Goal: Task Accomplishment & Management: Use online tool/utility

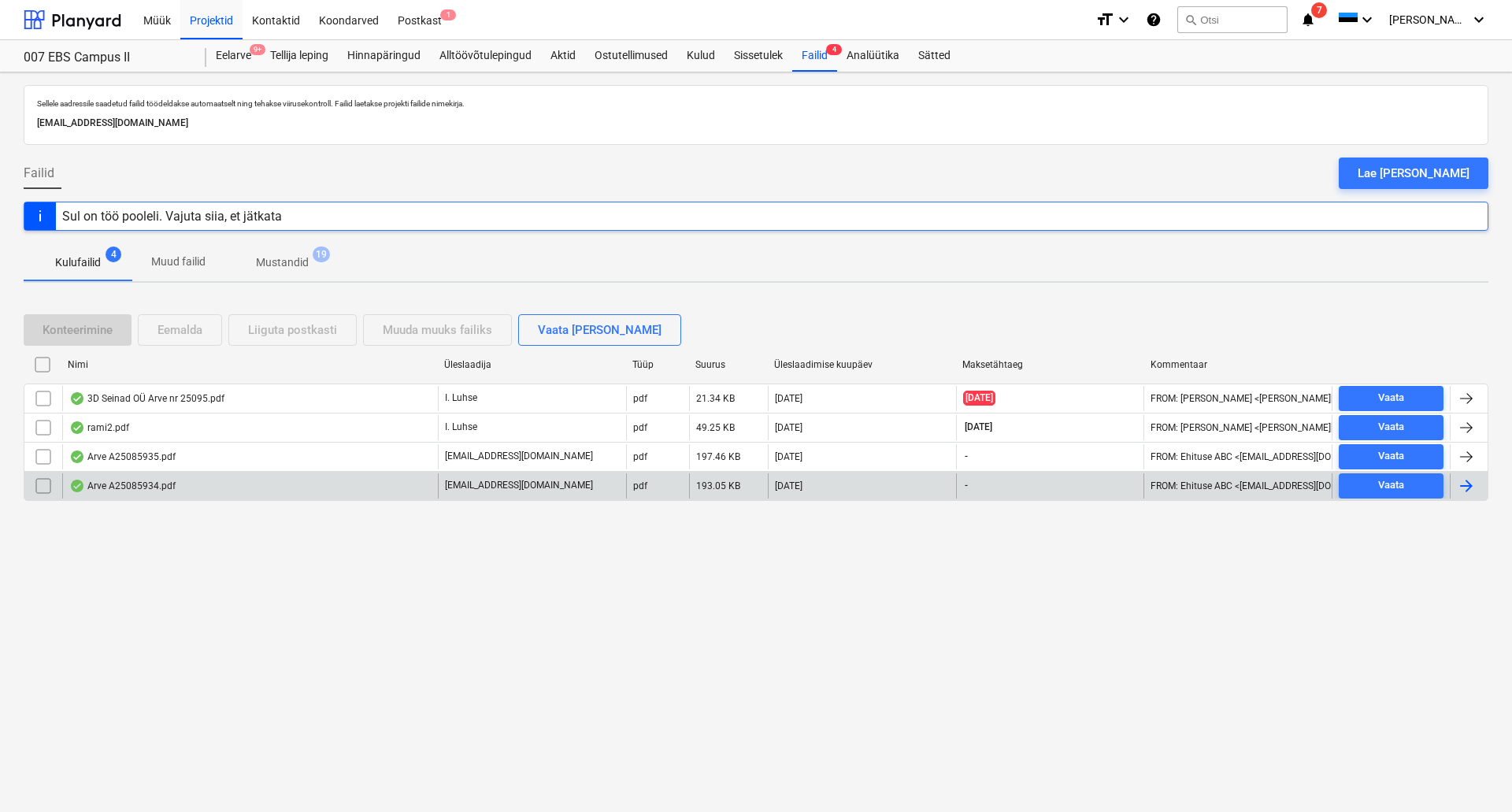
click at [130, 490] on div "Arve A25085934.pdf" at bounding box center [122, 486] width 106 height 12
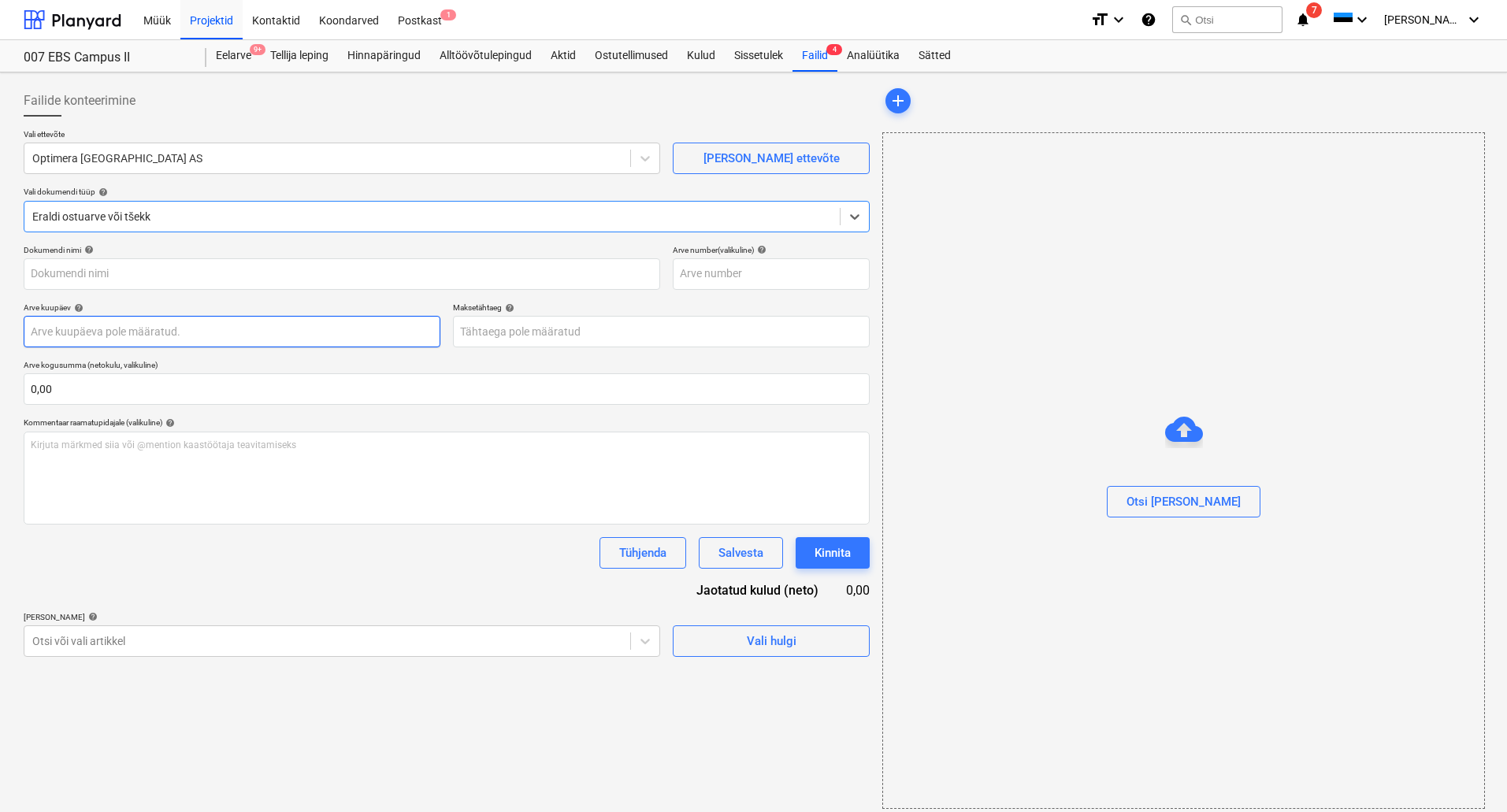
type input "Arve A25085934.pdf"
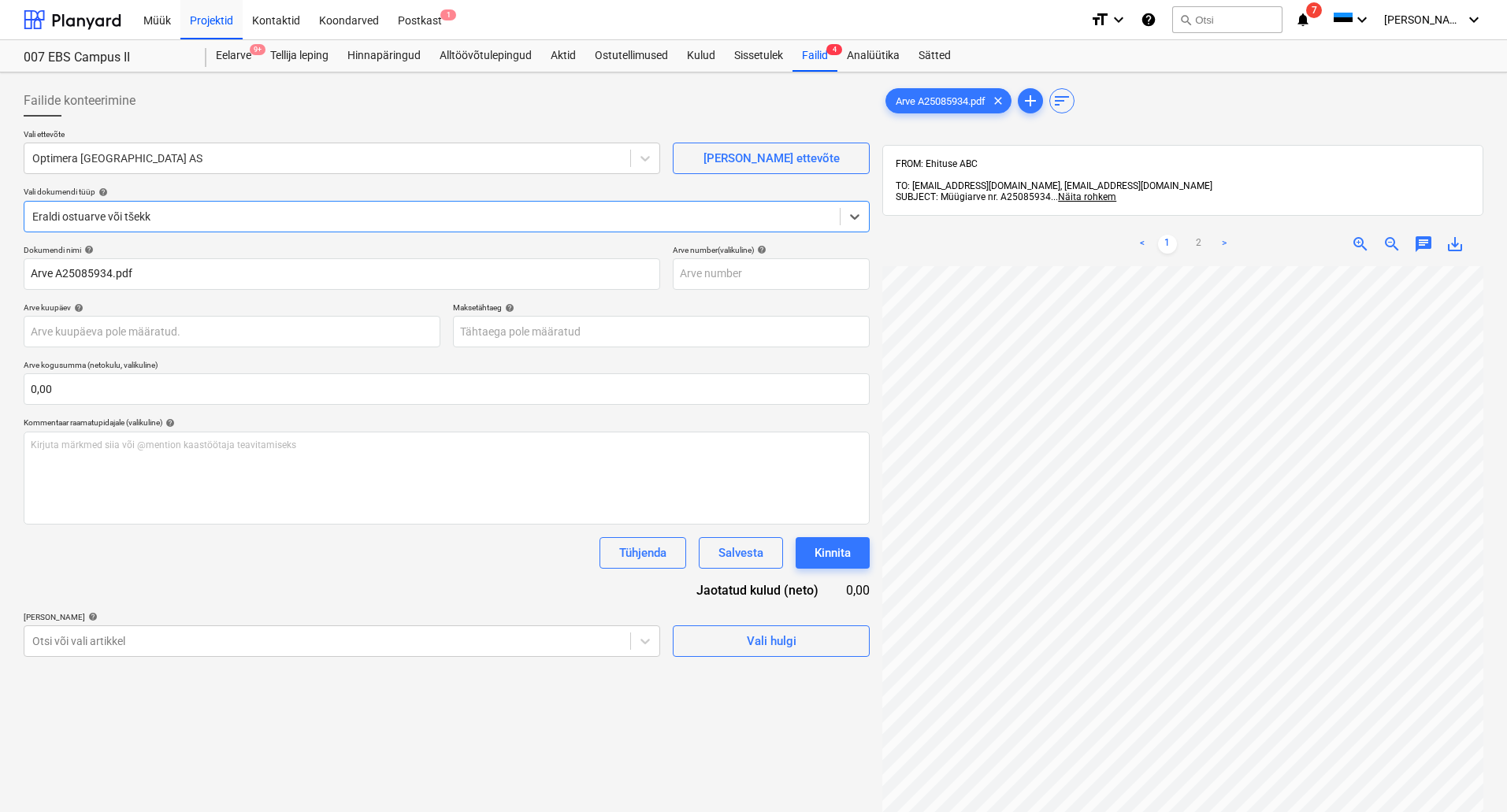
scroll to position [239, 0]
click at [1227, 235] on link ">" at bounding box center [1224, 244] width 19 height 19
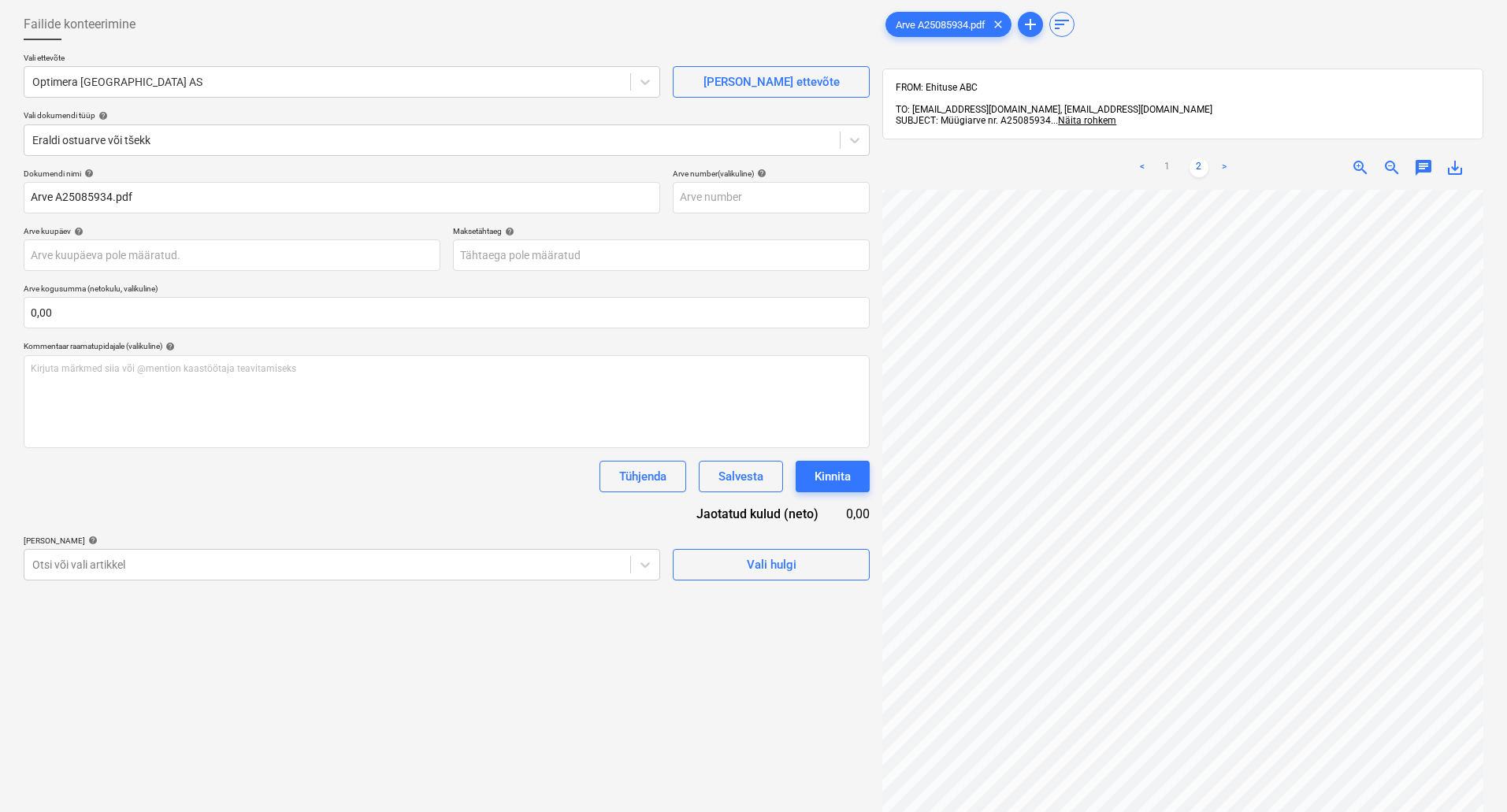
scroll to position [0, 0]
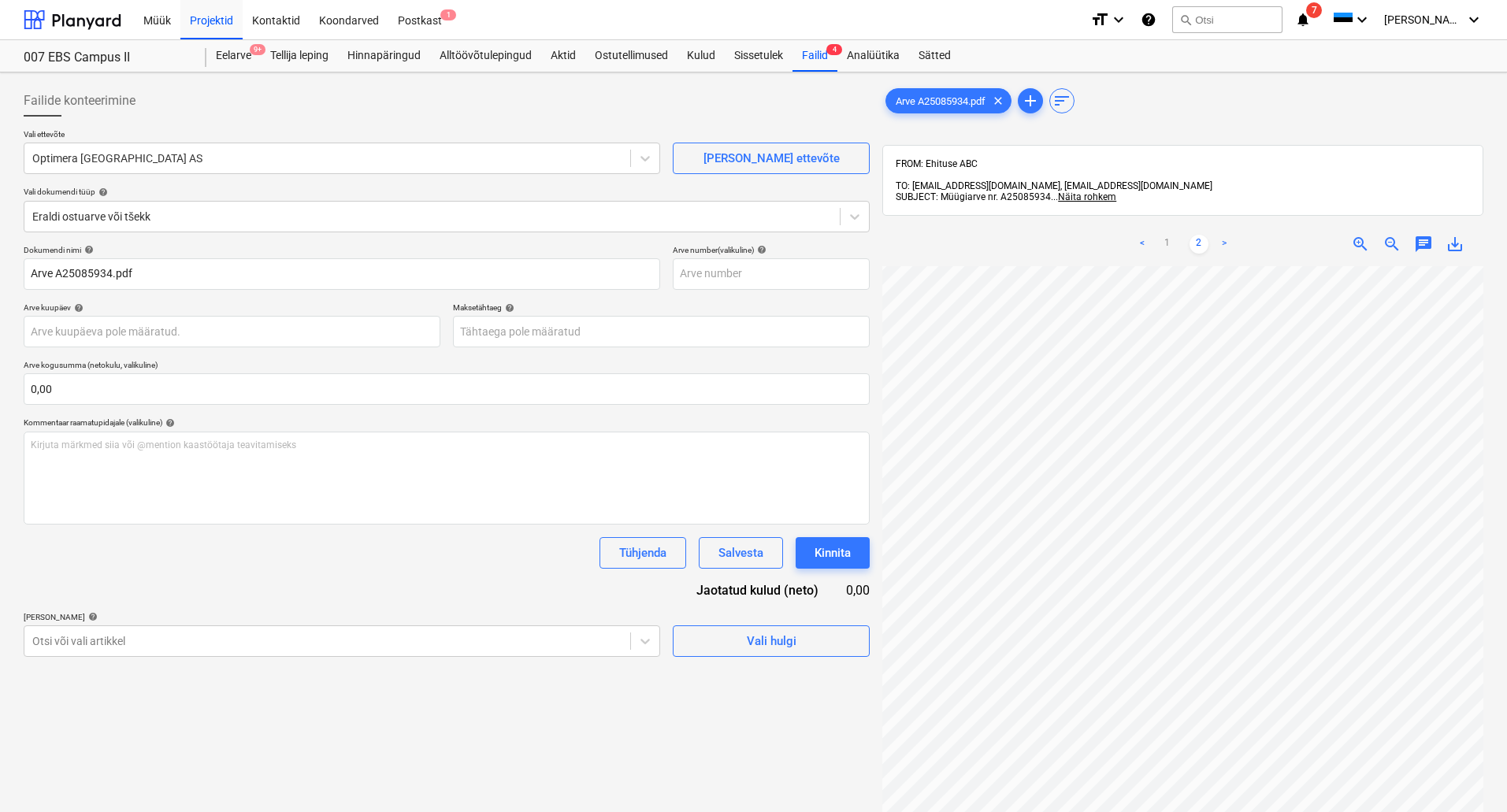
click at [1147, 237] on link "<" at bounding box center [1142, 244] width 19 height 19
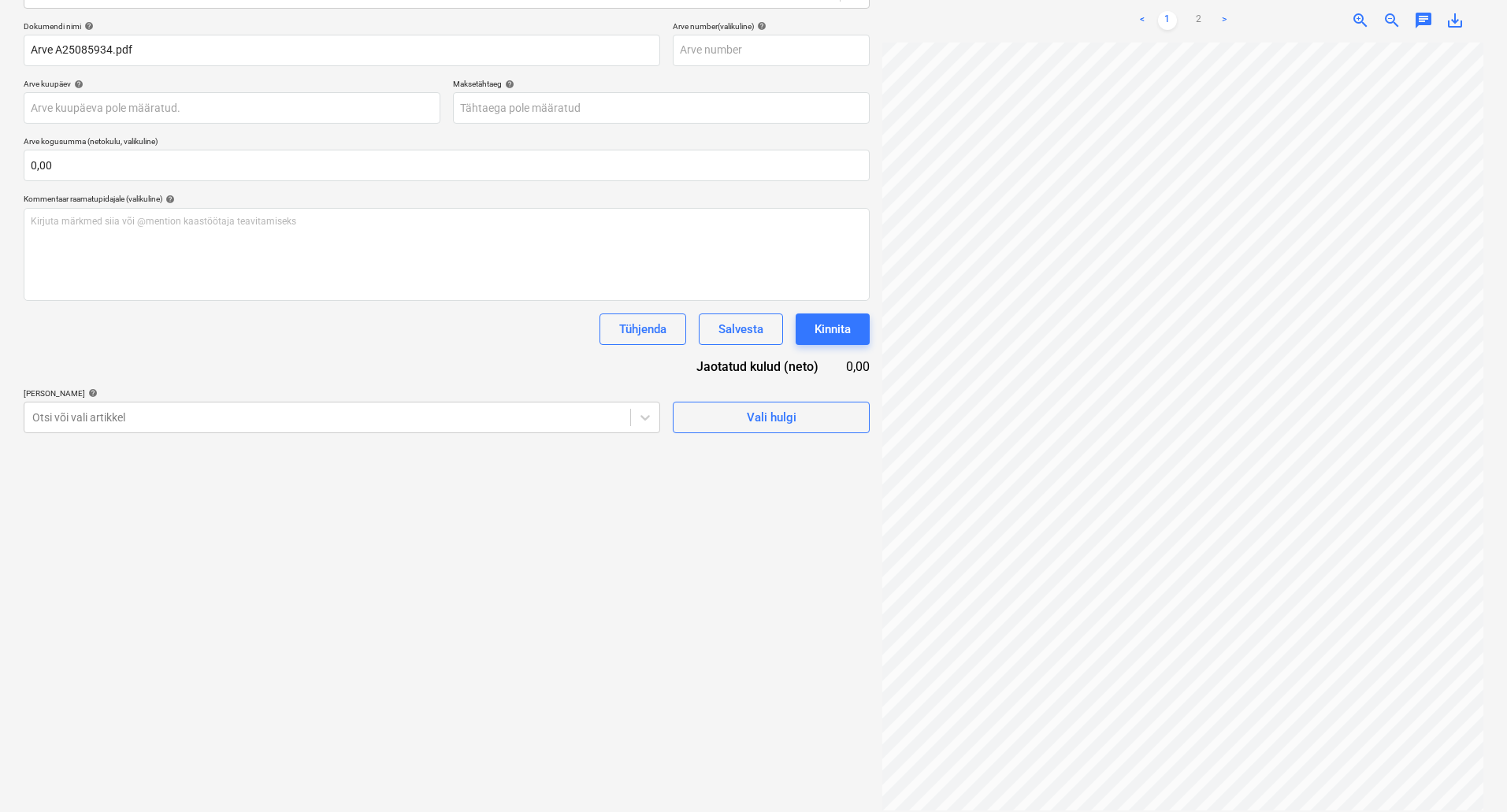
scroll to position [239, 38]
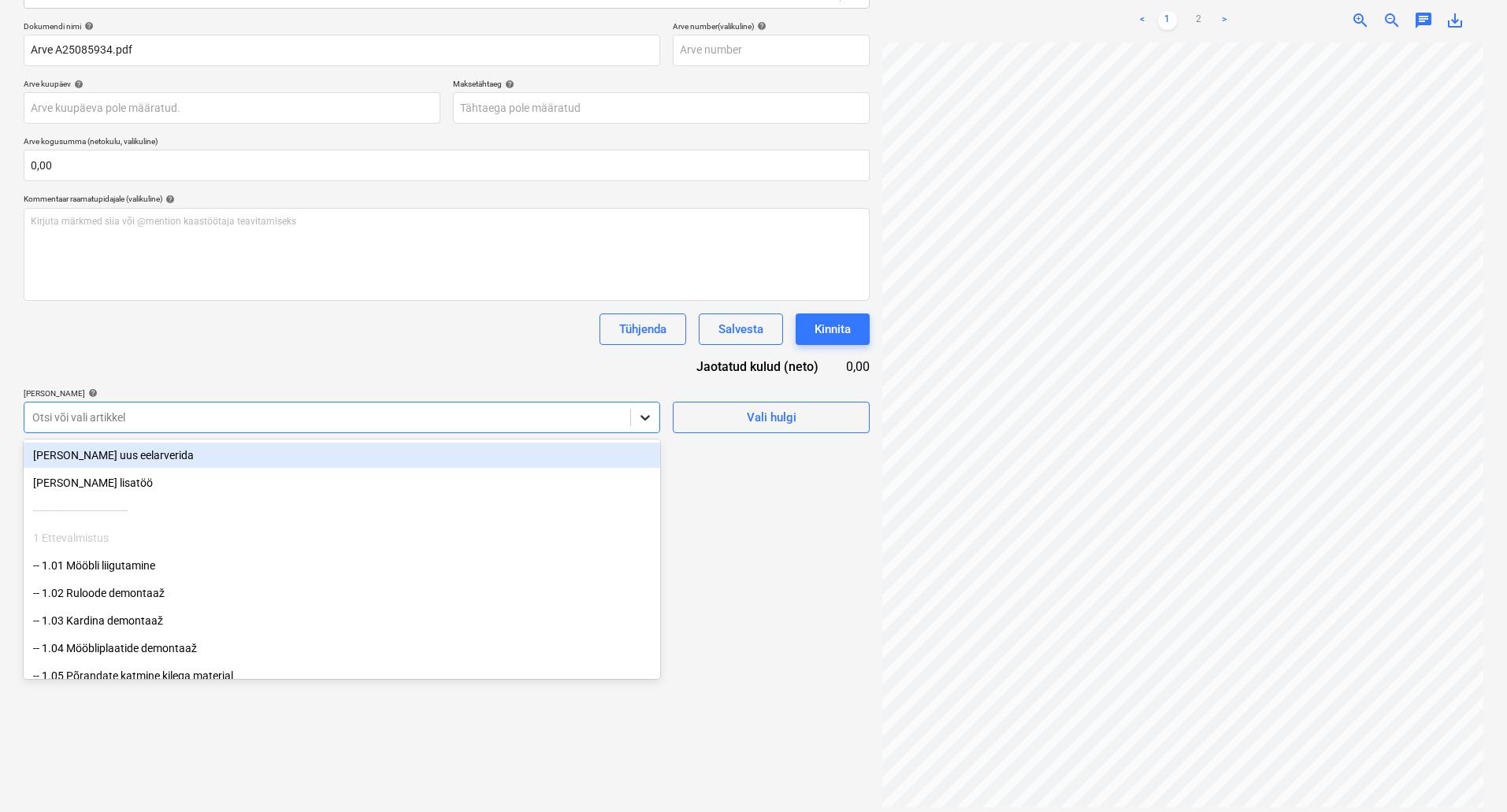
click at [638, 415] on icon at bounding box center [645, 417] width 16 height 16
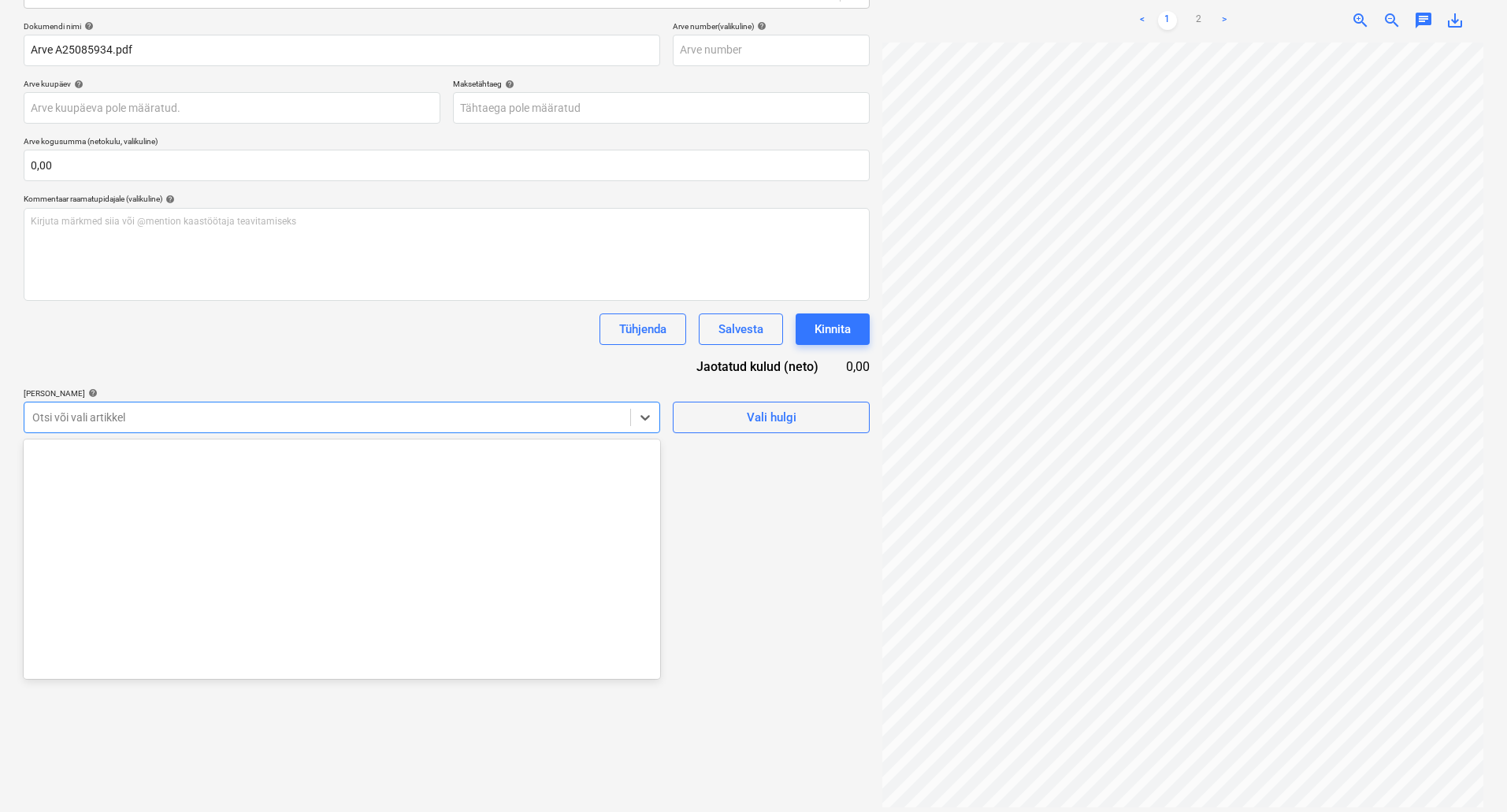
scroll to position [1749, 0]
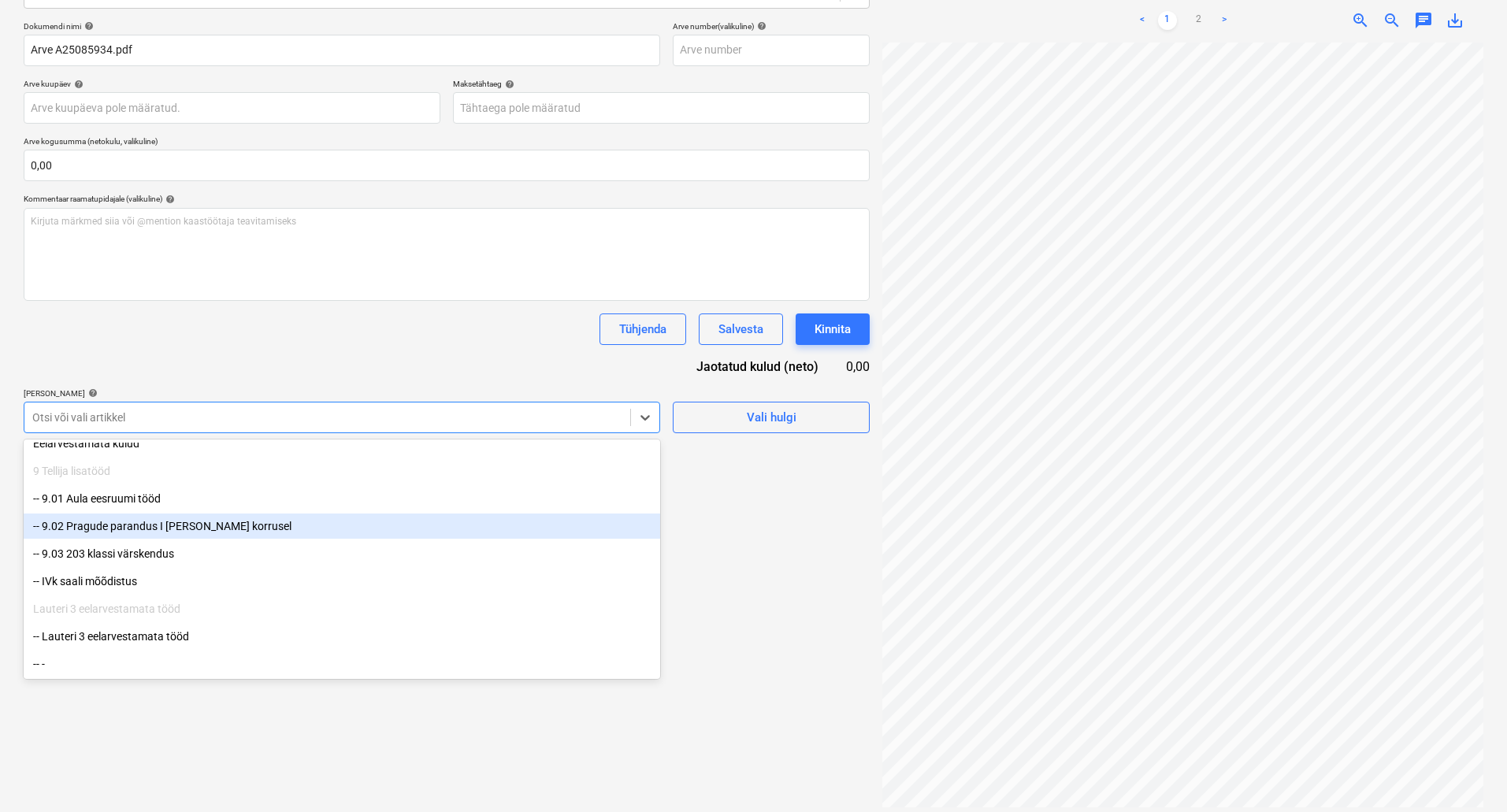
click at [304, 518] on div "-- 9.02 Pragude parandus I [PERSON_NAME] korrusel" at bounding box center [342, 526] width 636 height 26
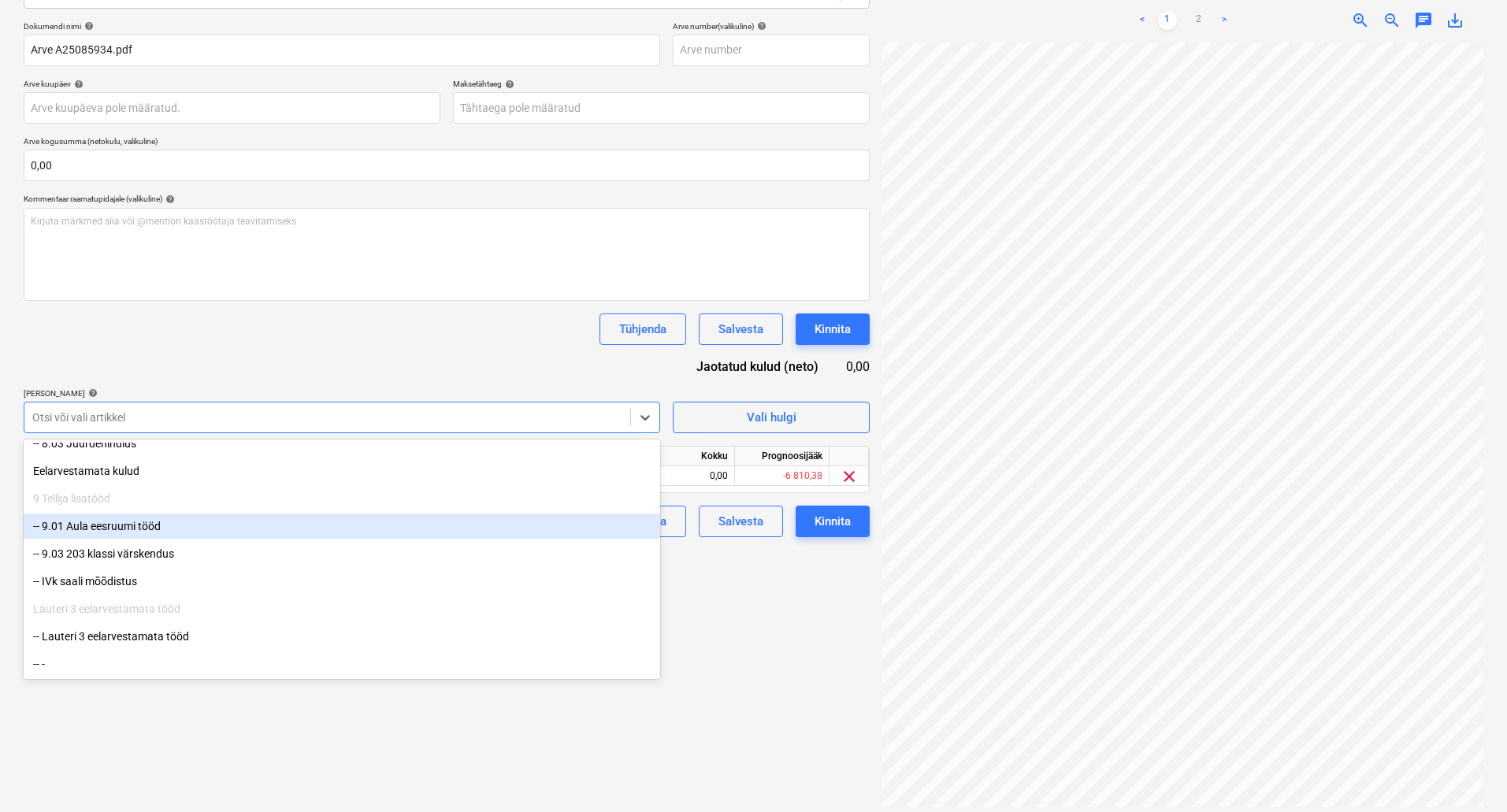
scroll to position [1721, 0]
click at [239, 521] on div "-- 9.01 Aula eesruumi tööd" at bounding box center [342, 526] width 636 height 26
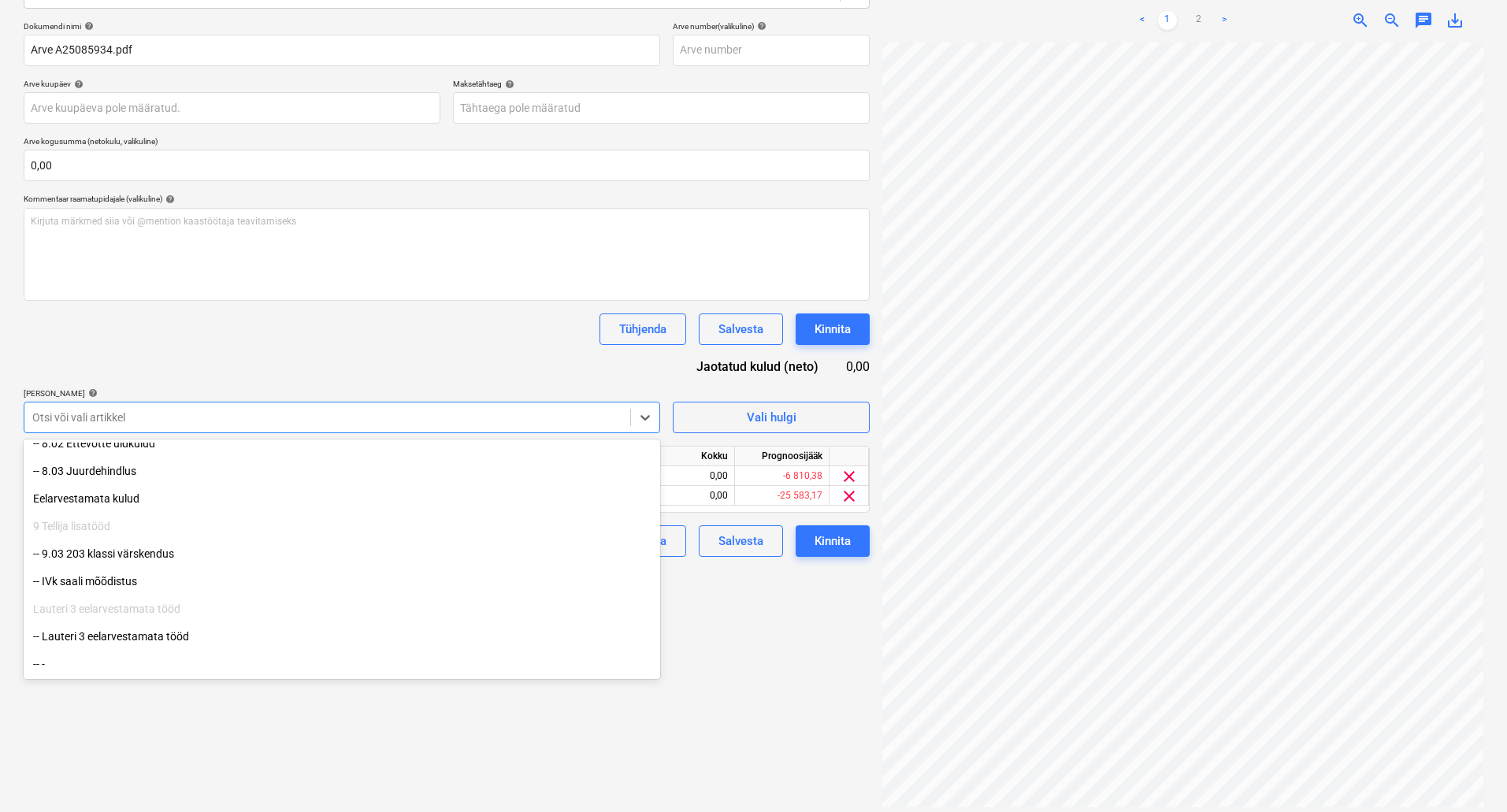
scroll to position [1694, 0]
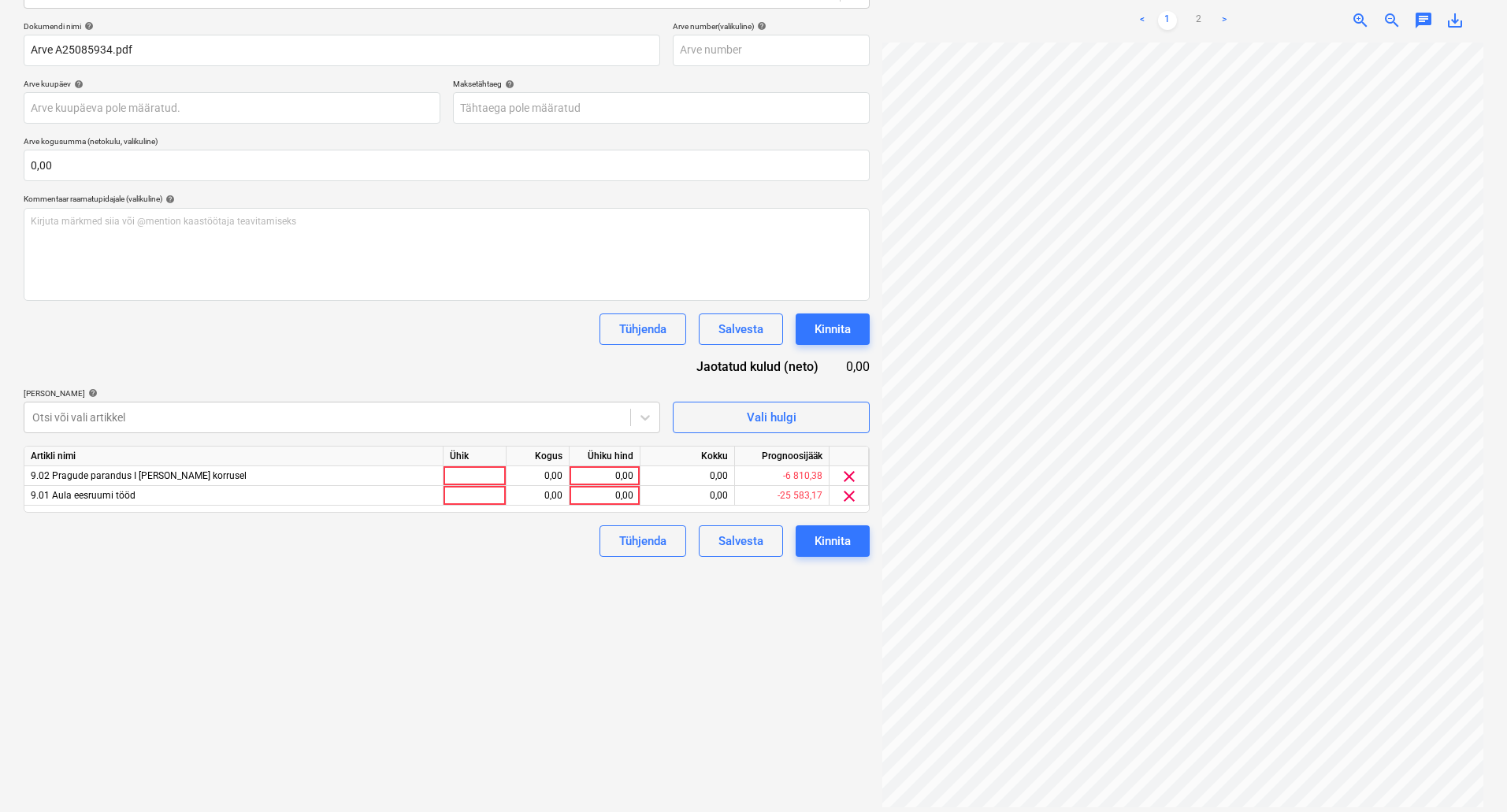
click at [255, 765] on div "Failide konteerimine Vali ettevõte Optimera Estonia AS [PERSON_NAME] uus ettevõ…" at bounding box center [447, 336] width 859 height 962
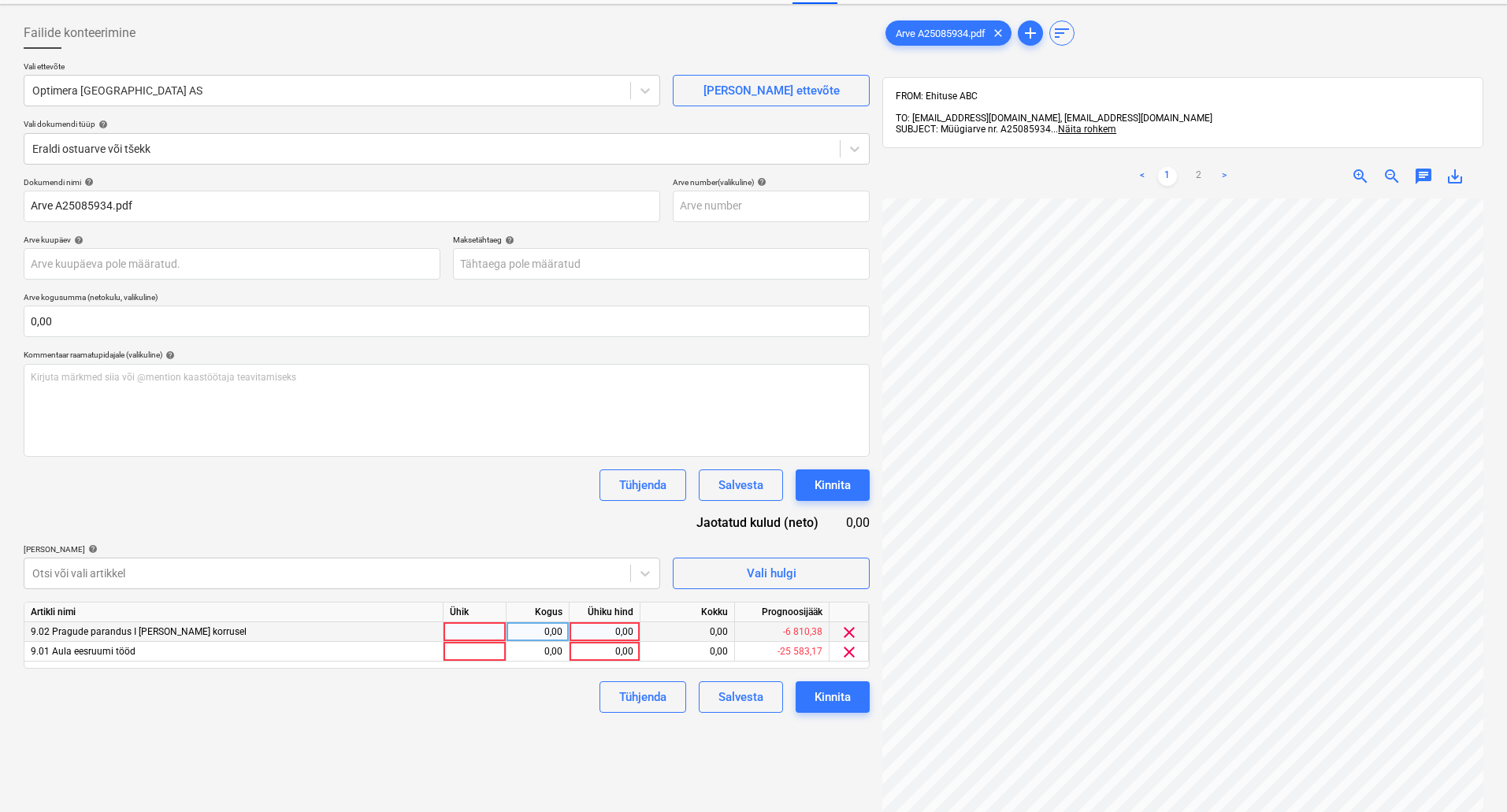
scroll to position [67, 0]
click at [1455, 168] on span "save_alt" at bounding box center [1455, 177] width 19 height 19
